Goal: Task Accomplishment & Management: Use online tool/utility

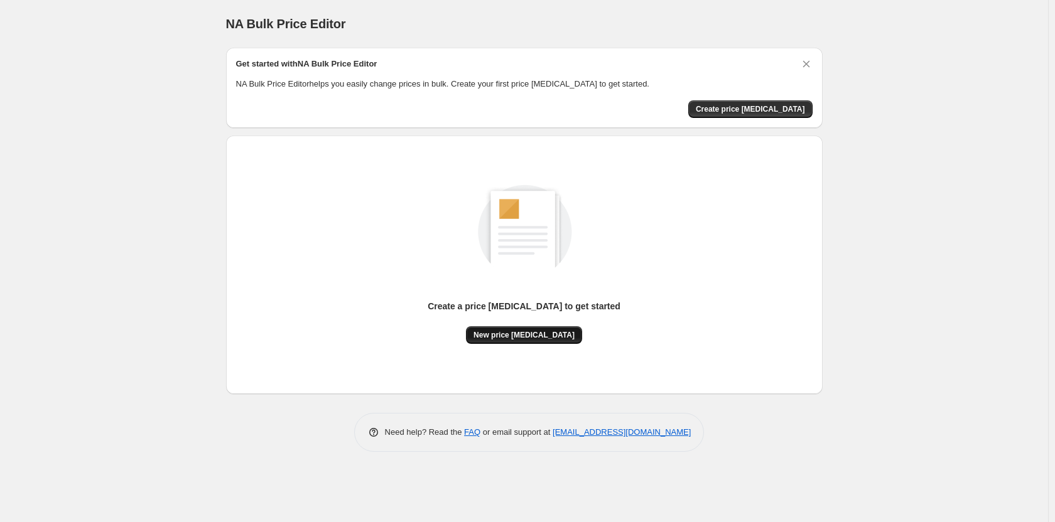
click at [542, 342] on button "New price [MEDICAL_DATA]" at bounding box center [524, 336] width 116 height 18
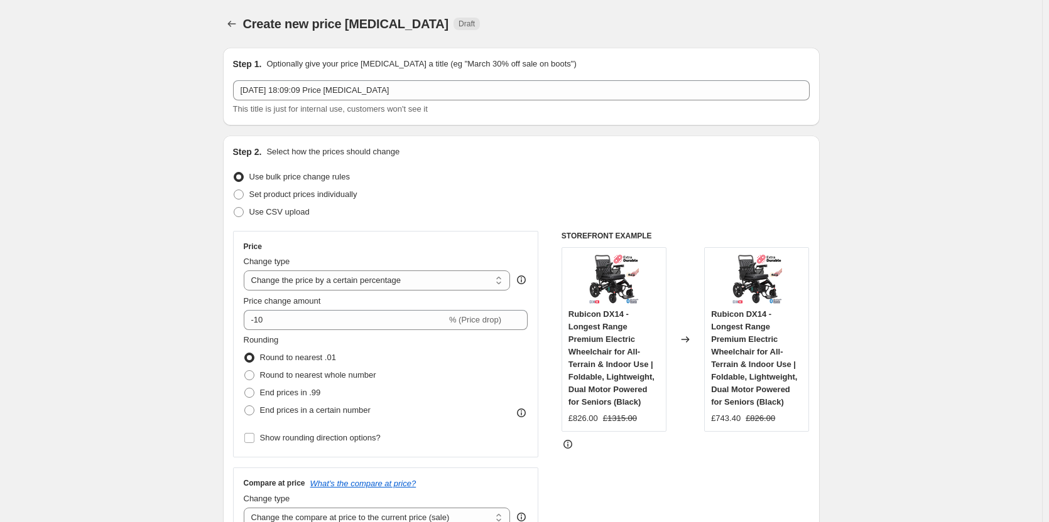
click at [344, 291] on div "Price Change type Change the price to a certain amount Change the price by a ce…" at bounding box center [386, 344] width 284 height 205
click at [345, 284] on select "Change the price to a certain amount Change the price by a certain amount Chang…" at bounding box center [377, 281] width 267 height 20
select select "margin"
type input "50"
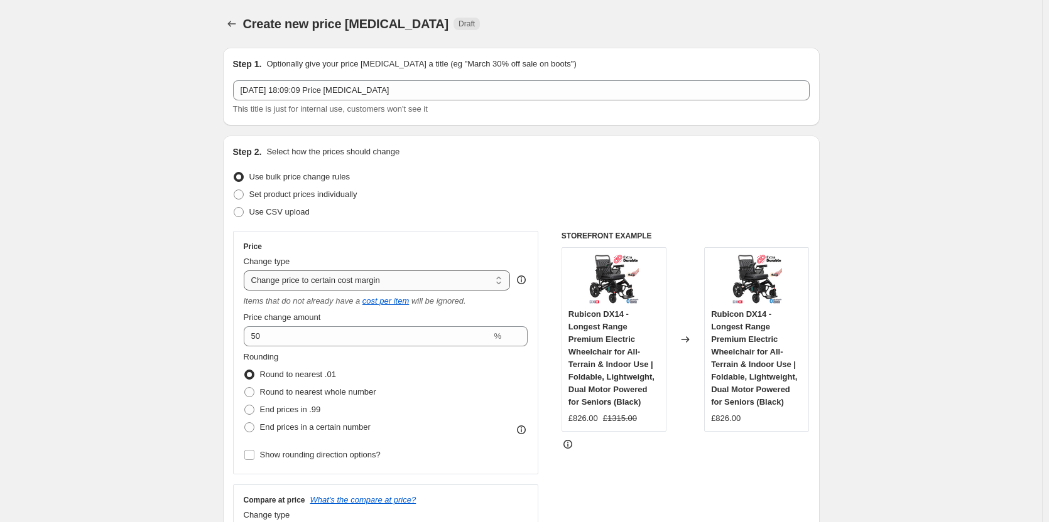
drag, startPoint x: 307, startPoint y: 277, endPoint x: 311, endPoint y: 290, distance: 13.7
click at [307, 278] on select "Change the price to a certain amount Change the price by a certain amount Chang…" at bounding box center [377, 281] width 267 height 20
click at [246, 271] on select "Change the price to a certain amount Change the price by a certain amount Chang…" at bounding box center [377, 281] width 267 height 20
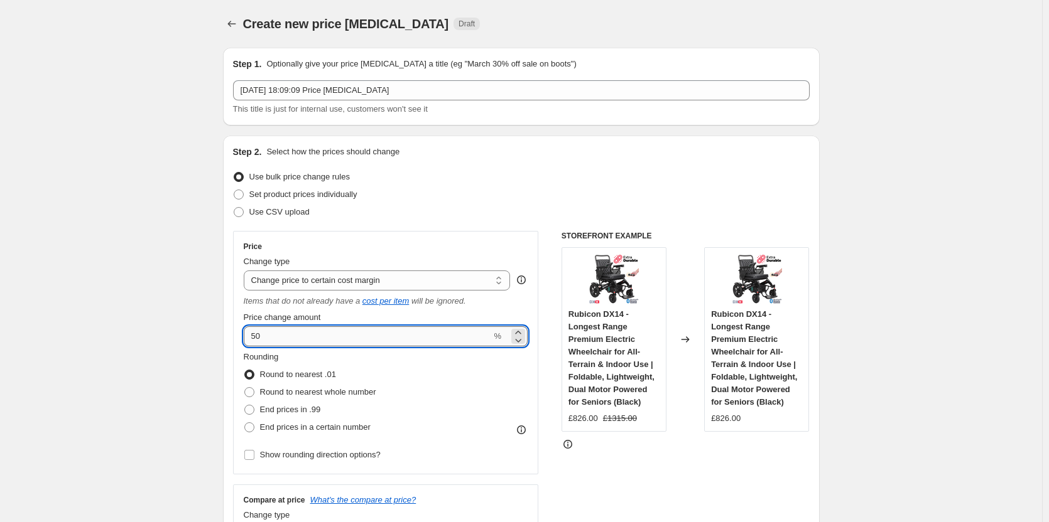
click at [294, 334] on input "50" at bounding box center [368, 337] width 248 height 20
click at [294, 279] on select "Change the price to a certain amount Change the price by a certain amount Chang…" at bounding box center [377, 281] width 267 height 20
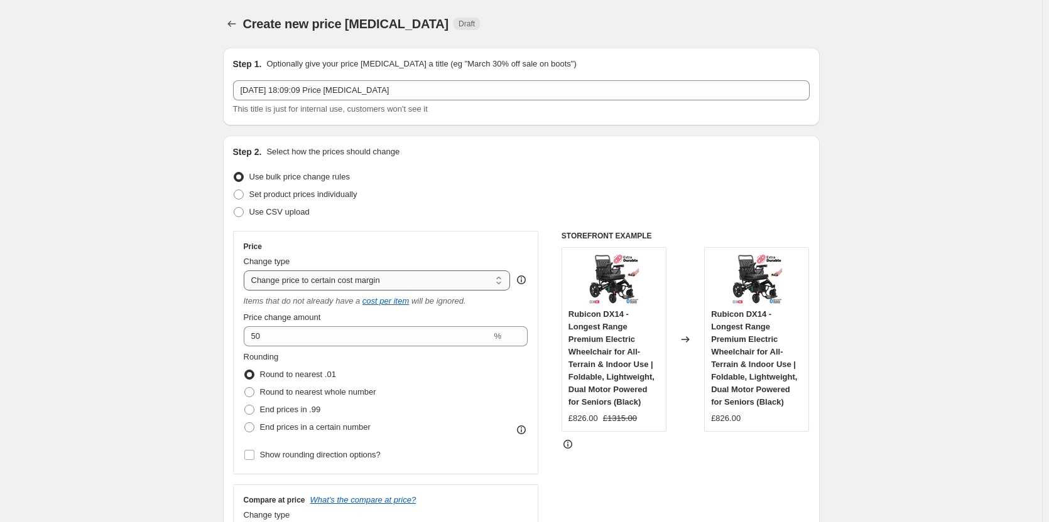
select select "to"
click at [246, 271] on select "Change the price to a certain amount Change the price by a certain amount Chang…" at bounding box center [377, 281] width 267 height 20
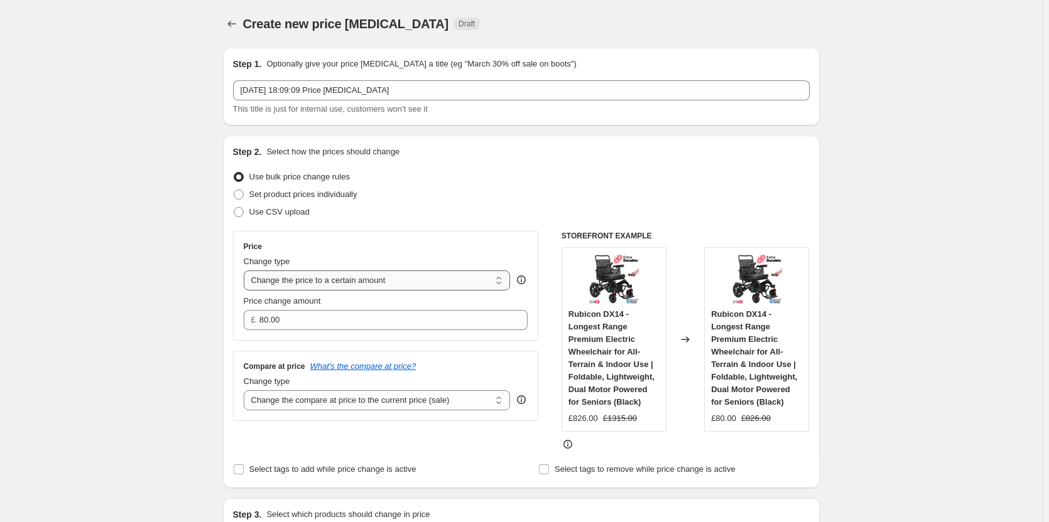
click at [299, 290] on select "Change the price to a certain amount Change the price by a certain amount Chang…" at bounding box center [377, 281] width 267 height 20
click at [237, 322] on div "Price Change type Change the price to a certain amount Change the price by a ce…" at bounding box center [386, 286] width 306 height 110
click at [265, 318] on input "80.00" at bounding box center [383, 320] width 249 height 20
click at [266, 318] on input "80.00" at bounding box center [383, 320] width 249 height 20
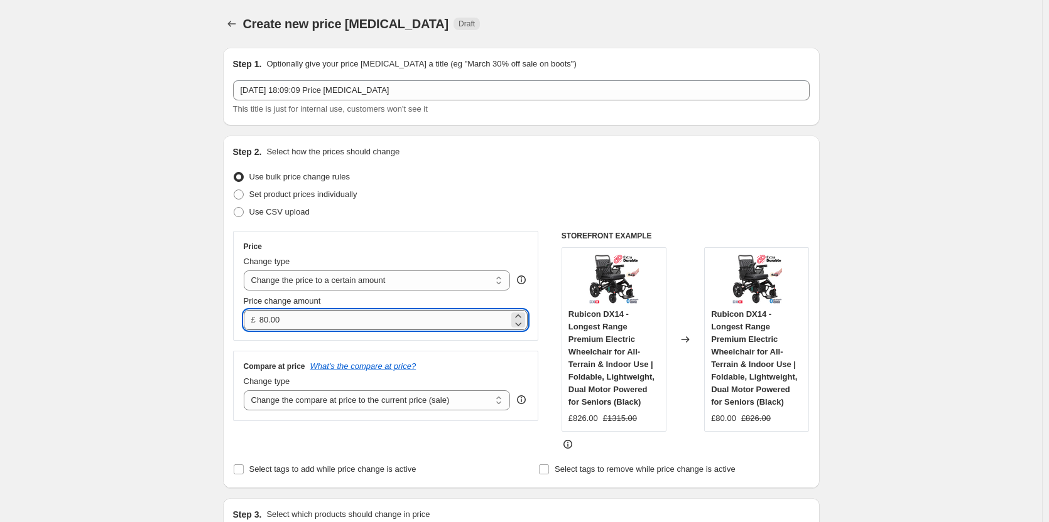
click at [266, 318] on input "80.00" at bounding box center [383, 320] width 249 height 20
type input "300.00"
click at [401, 404] on select "Change the compare at price to the current price (sale) Change the compare at p…" at bounding box center [377, 401] width 267 height 20
click at [246, 391] on select "Change the compare at price to the current price (sale) Change the compare at p…" at bounding box center [377, 401] width 267 height 20
click at [352, 406] on select "Change the compare at price to the current price (sale) Change the compare at p…" at bounding box center [377, 401] width 267 height 20
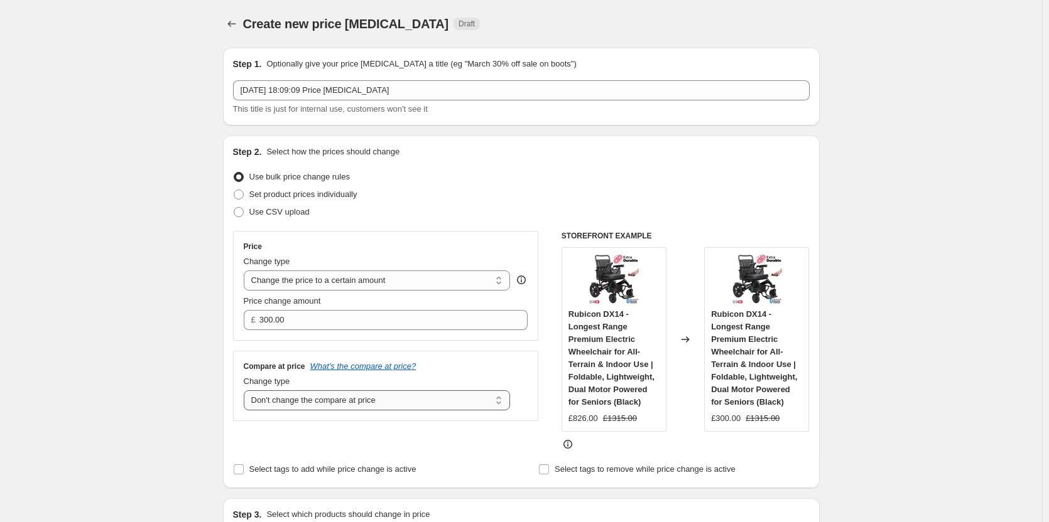
select select "remove"
click at [246, 391] on select "Change the compare at price to the current price (sale) Change the compare at p…" at bounding box center [377, 401] width 267 height 20
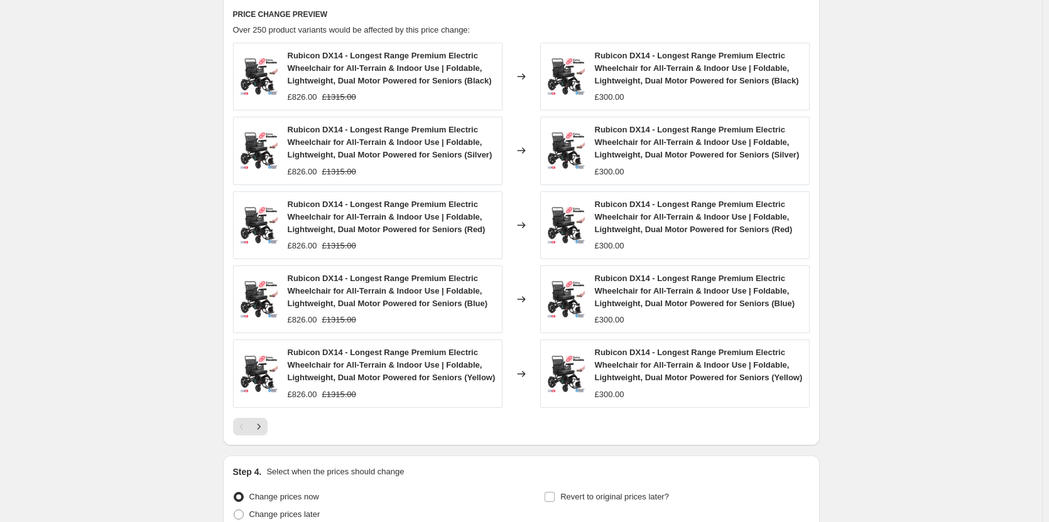
scroll to position [766, 0]
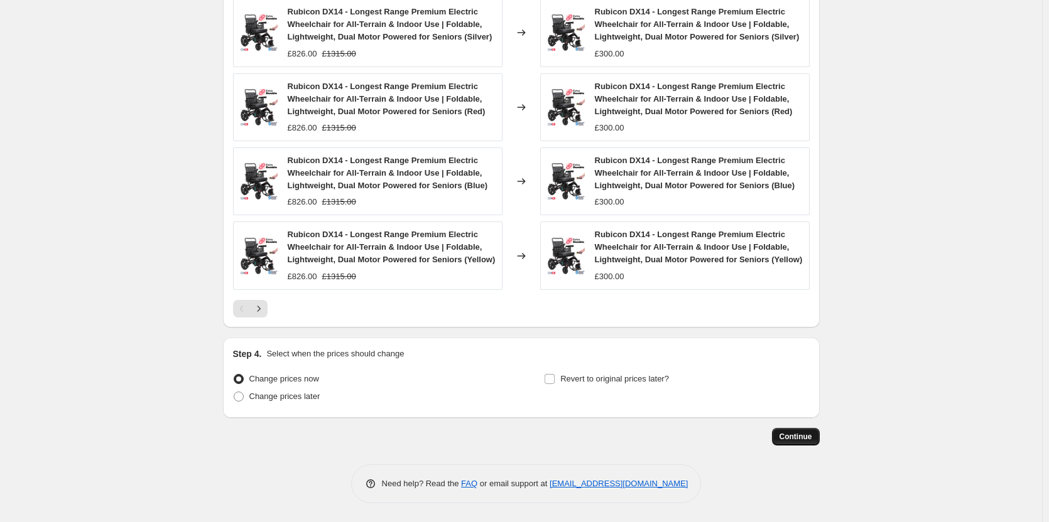
click at [787, 445] on button "Continue" at bounding box center [796, 437] width 48 height 18
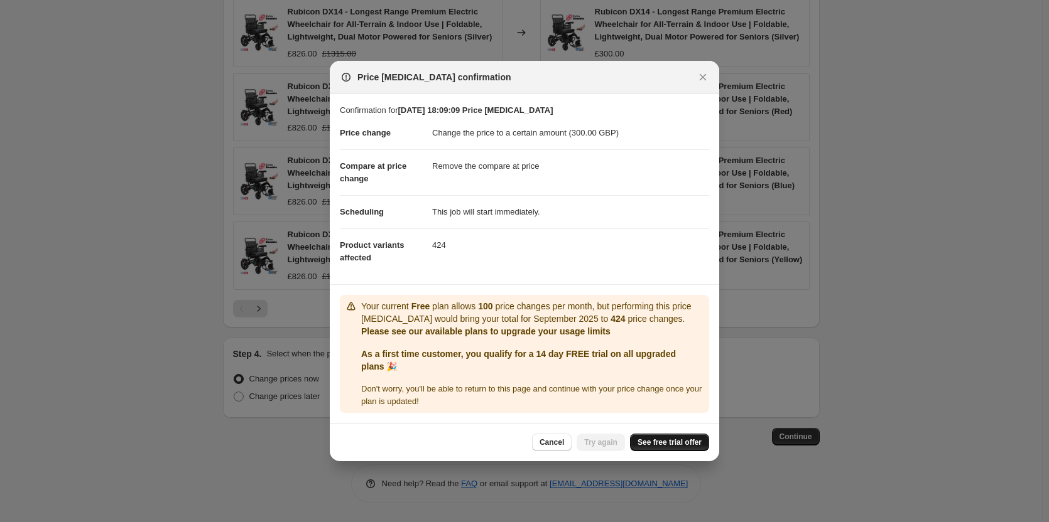
click at [693, 447] on span "See free trial offer" at bounding box center [669, 443] width 64 height 10
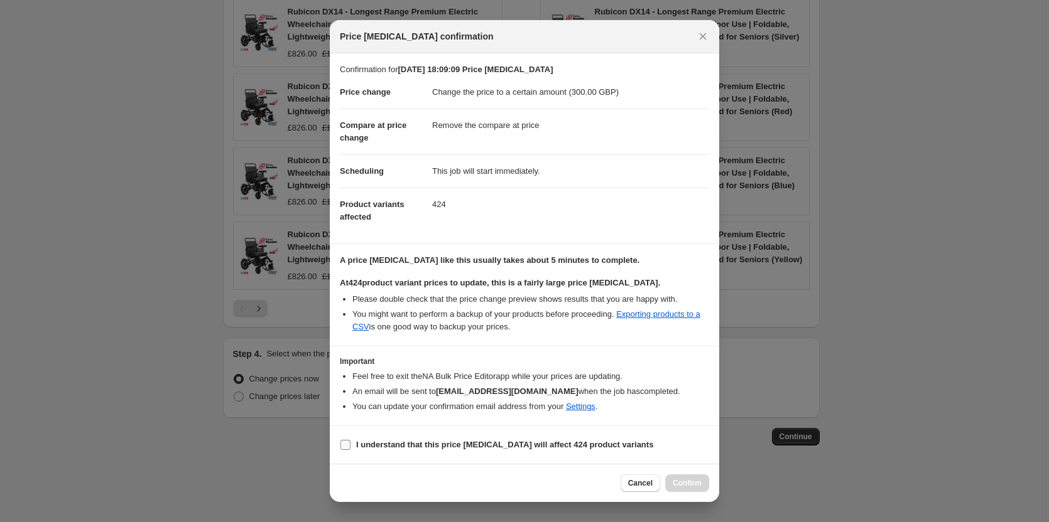
click at [340, 444] on span ":r20:" at bounding box center [345, 445] width 11 height 11
click at [340, 444] on input "I understand that this price [MEDICAL_DATA] will affect 424 product variants" at bounding box center [345, 445] width 10 height 10
checkbox input "true"
click at [691, 489] on span "Confirm" at bounding box center [687, 484] width 29 height 10
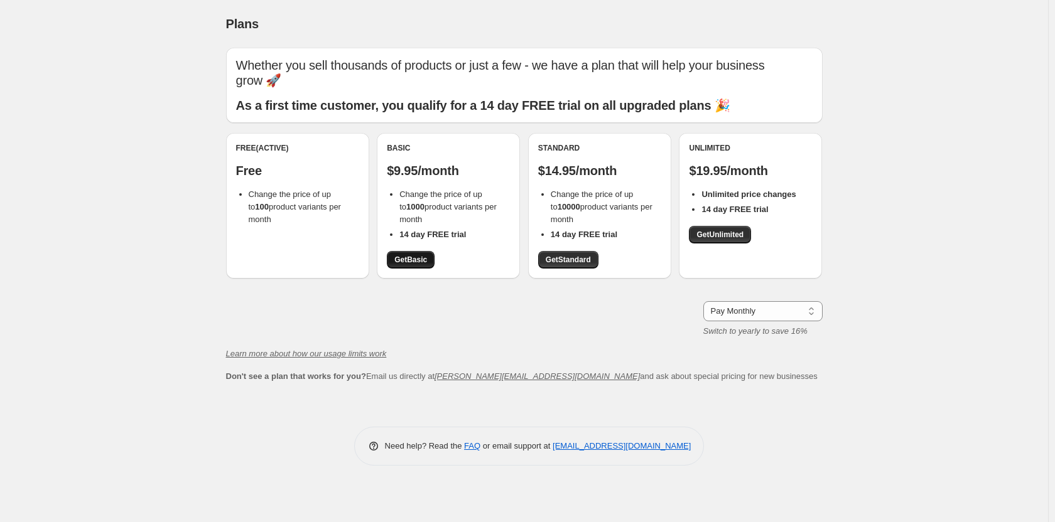
click at [418, 264] on span "Get Basic" at bounding box center [410, 260] width 33 height 10
